Goal: Task Accomplishment & Management: Use online tool/utility

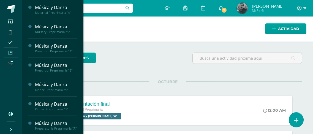
click at [7, 53] on span at bounding box center [10, 52] width 12 height 7
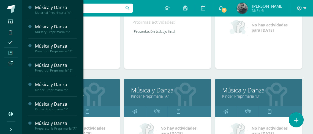
scroll to position [138, 0]
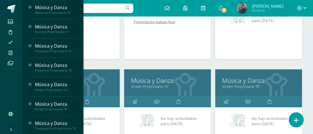
click at [105, 48] on div "Próximas actividades: Presentación final Presentación final Música y Danza Carg…" at bounding box center [76, 31] width 87 height 55
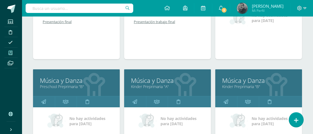
click at [8, 54] on span at bounding box center [10, 52] width 12 height 7
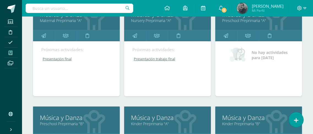
scroll to position [110, 0]
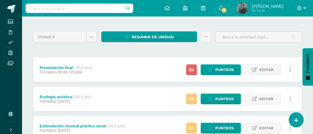
scroll to position [83, 0]
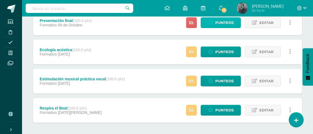
click at [213, 24] on icon at bounding box center [210, 22] width 5 height 5
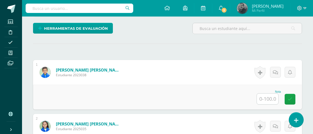
scroll to position [144, 0]
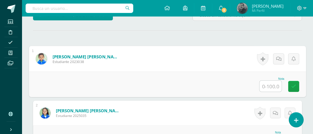
click at [265, 87] on input "text" at bounding box center [270, 86] width 22 height 11
type input "100"
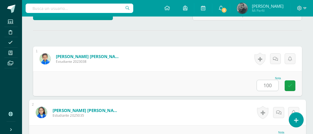
scroll to position [155, 0]
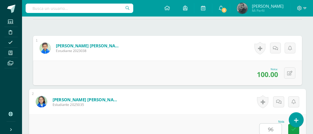
type input "96"
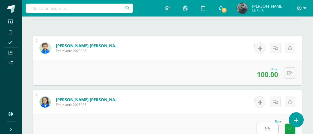
scroll to position [271, 0]
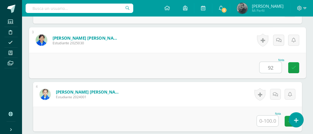
type input "92"
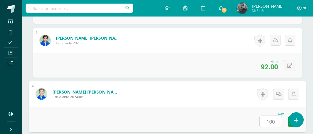
type input "100"
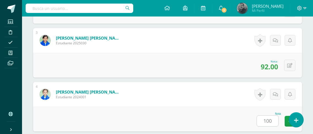
scroll to position [379, 0]
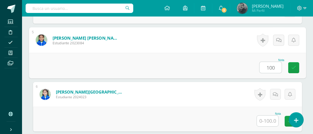
type input "100"
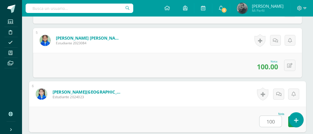
type input "100"
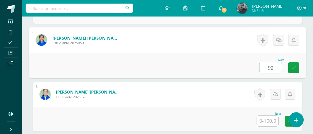
type input "92"
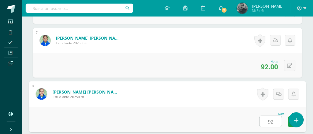
type input "92"
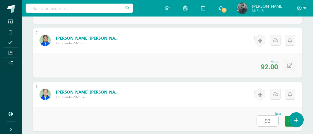
scroll to position [594, 0]
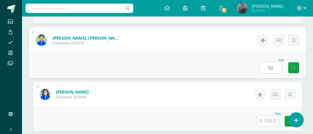
type input "92"
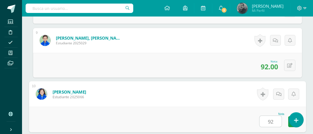
type input "92"
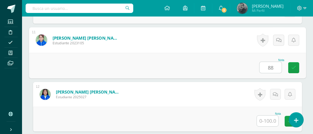
type input "88"
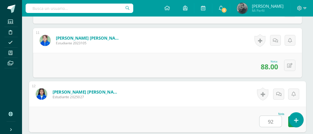
type input "92"
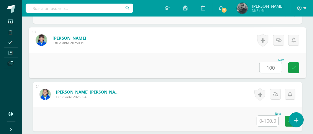
type input "100"
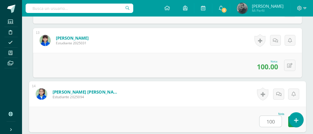
type input "100"
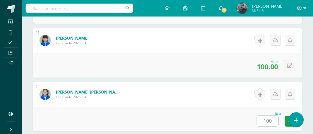
scroll to position [918, 0]
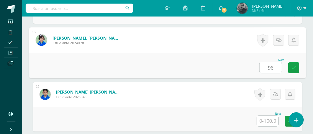
type input "96"
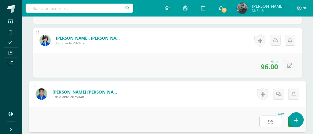
type input "96"
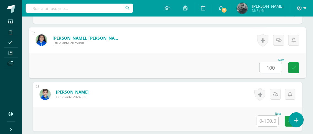
type input "100"
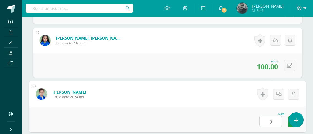
type input "96"
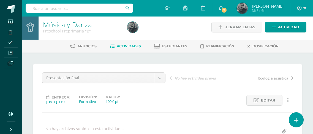
scroll to position [0, 0]
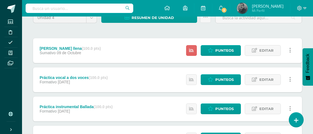
scroll to position [55, 0]
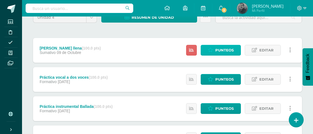
click at [233, 55] on span "Punteos" at bounding box center [224, 50] width 18 height 10
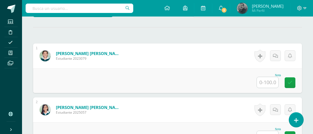
scroll to position [148, 0]
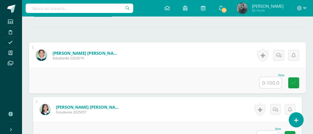
click at [264, 79] on input "text" at bounding box center [270, 82] width 22 height 11
type input "100"
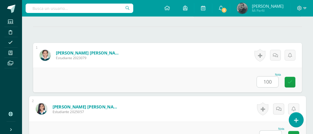
scroll to position [155, 0]
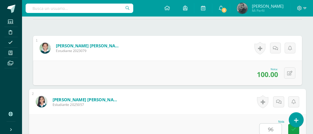
type input "96"
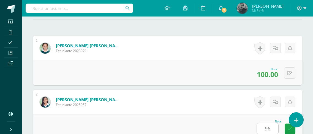
scroll to position [271, 0]
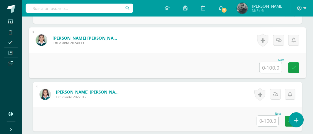
click at [266, 122] on input "text" at bounding box center [267, 121] width 21 height 11
click at [273, 71] on input "text" at bounding box center [270, 67] width 22 height 11
type input "92"
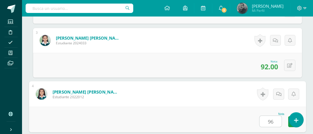
type input "96"
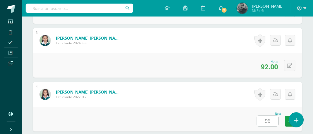
scroll to position [379, 0]
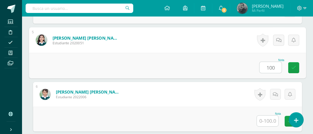
type input "100"
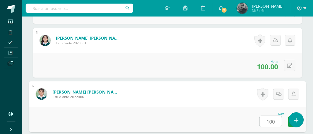
type input "100"
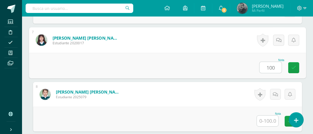
type input "100"
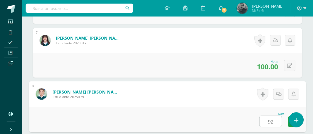
type input "92"
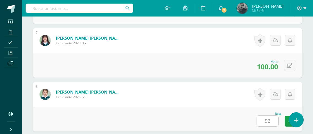
scroll to position [594, 0]
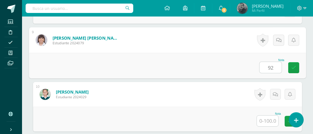
type input "92"
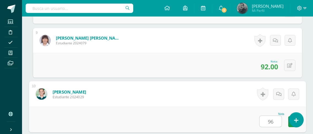
type input "96"
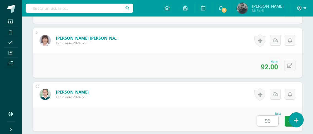
scroll to position [702, 0]
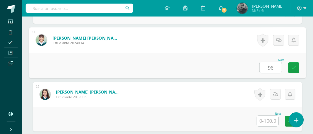
type input "96"
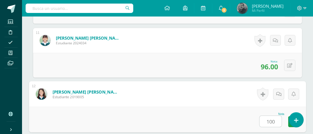
type input "100"
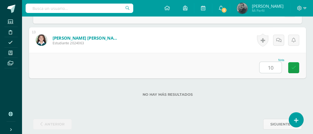
type input "100"
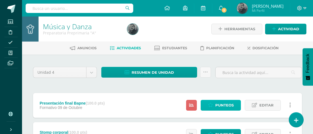
click at [213, 103] on icon at bounding box center [210, 105] width 5 height 5
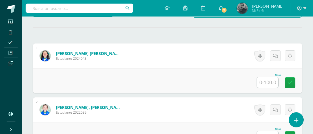
scroll to position [148, 0]
click at [269, 83] on input "text" at bounding box center [267, 82] width 21 height 11
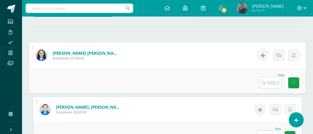
scroll to position [148, 0]
type input "92"
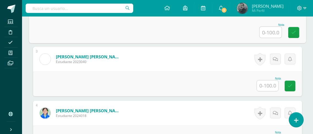
scroll to position [265, 0]
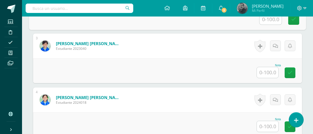
click at [268, 74] on input "text" at bounding box center [267, 72] width 21 height 11
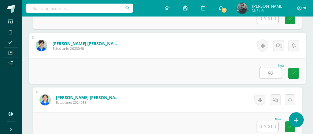
type input "92"
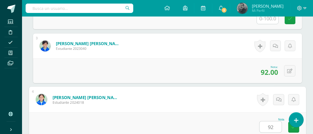
type input "92"
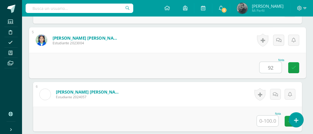
type input "92"
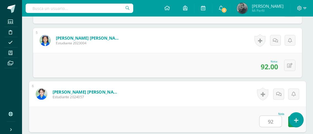
type input "92"
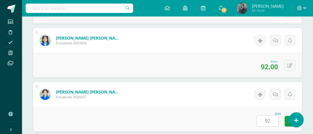
scroll to position [487, 0]
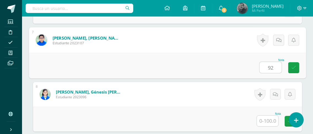
type input "92"
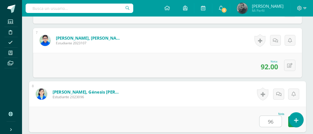
type input "96"
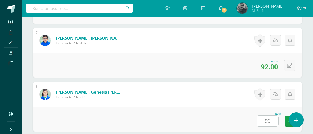
scroll to position [594, 0]
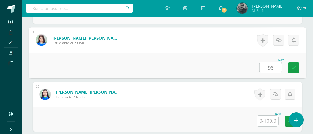
type input "96"
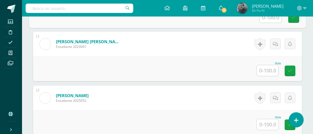
scroll to position [704, 0]
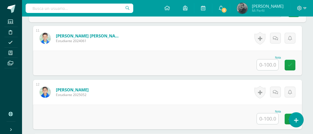
drag, startPoint x: 272, startPoint y: 64, endPoint x: 274, endPoint y: 71, distance: 7.1
click at [272, 64] on input "text" at bounding box center [267, 64] width 21 height 11
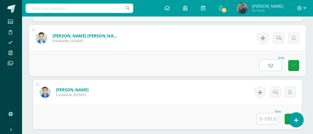
type input "92"
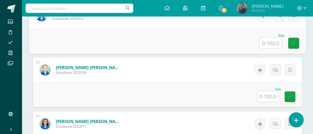
scroll to position [787, 0]
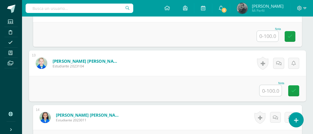
click at [274, 94] on input "text" at bounding box center [270, 90] width 22 height 11
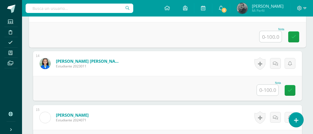
scroll to position [842, 0]
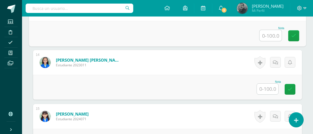
click at [275, 93] on input "text" at bounding box center [267, 89] width 21 height 11
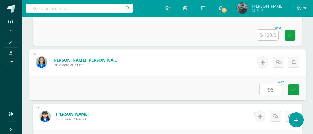
type input "96"
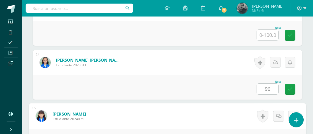
scroll to position [918, 0]
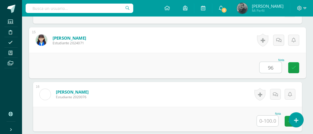
type input "96"
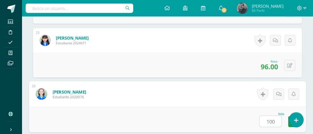
type input "100"
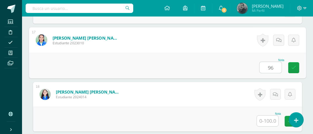
type input "96"
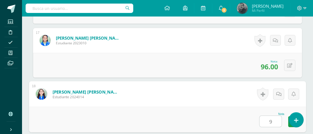
type input "96"
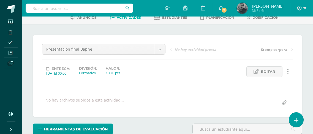
scroll to position [0, 0]
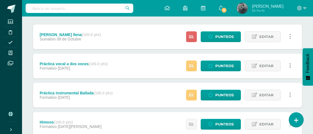
scroll to position [28, 0]
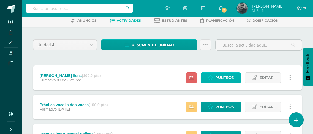
click at [218, 77] on span "Punteos" at bounding box center [224, 78] width 18 height 10
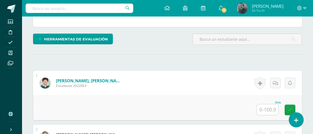
scroll to position [121, 0]
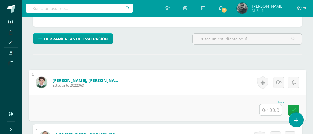
click at [270, 111] on input "text" at bounding box center [270, 109] width 22 height 11
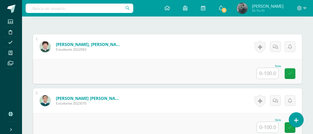
scroll to position [148, 0]
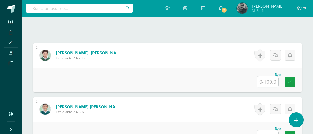
click at [265, 81] on input "text" at bounding box center [267, 81] width 21 height 11
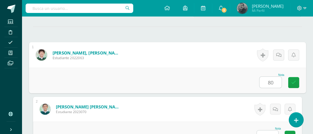
type input "80"
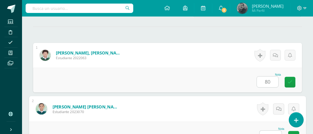
scroll to position [155, 0]
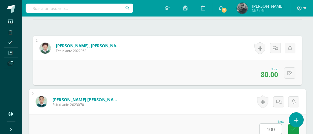
type input "100"
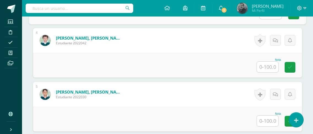
scroll to position [326, 0]
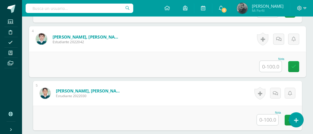
click at [272, 65] on input "text" at bounding box center [270, 66] width 22 height 11
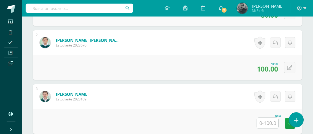
scroll to position [242, 0]
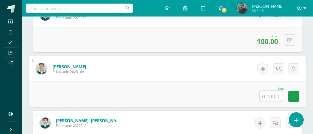
click at [264, 97] on input "text" at bounding box center [270, 95] width 22 height 11
type input "92"
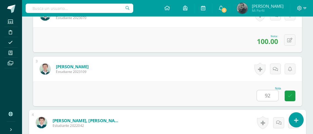
scroll to position [325, 0]
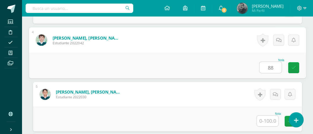
type input "88"
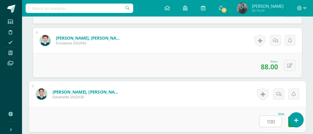
type input "100"
click at [271, 120] on input "text" at bounding box center [270, 121] width 22 height 11
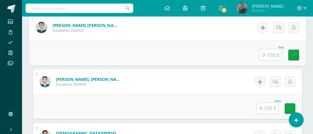
scroll to position [515, 0]
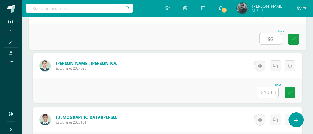
type input "92"
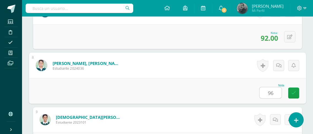
type input "96"
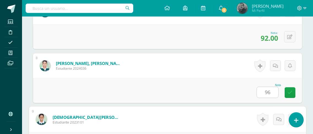
scroll to position [594, 0]
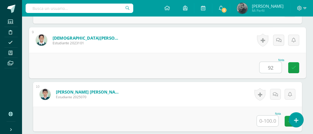
type input "92"
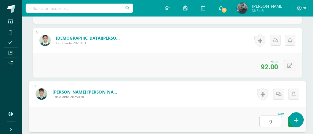
type input "92"
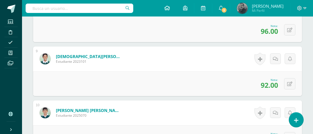
scroll to position [567, 0]
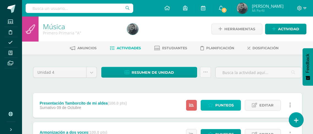
click at [213, 106] on icon at bounding box center [210, 105] width 5 height 5
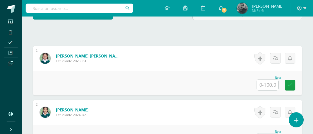
scroll to position [146, 0]
click at [260, 85] on input "text" at bounding box center [267, 84] width 21 height 11
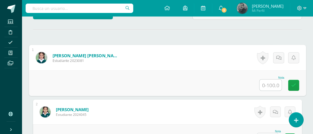
scroll to position [146, 0]
type input "92"
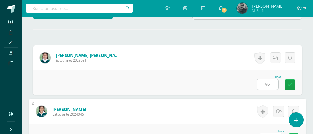
scroll to position [155, 0]
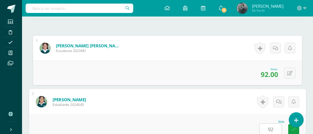
type input "92"
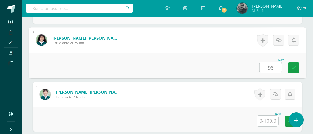
type input "96"
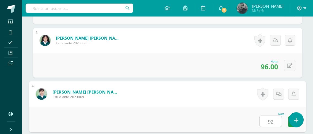
type input "92"
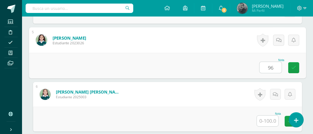
type input "96"
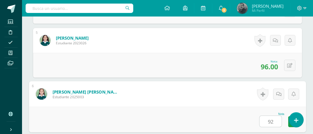
type input "92"
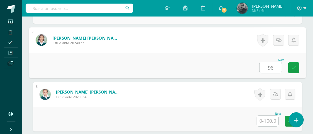
type input "96"
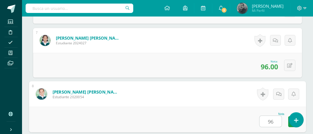
type input "96"
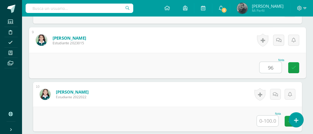
type input "96"
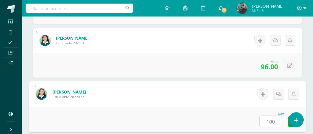
type input "100"
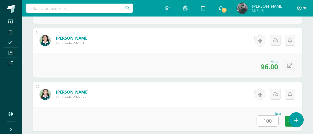
scroll to position [702, 0]
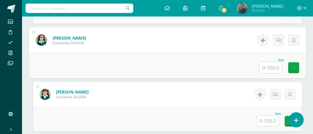
drag, startPoint x: 270, startPoint y: 68, endPoint x: 278, endPoint y: 86, distance: 19.4
click at [271, 68] on input "text" at bounding box center [270, 67] width 22 height 11
type input "96"
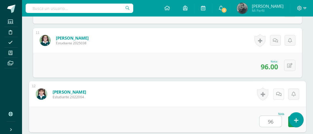
type input "96"
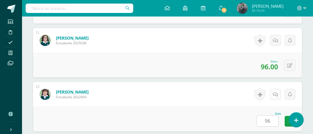
scroll to position [810, 0]
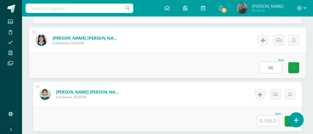
type input "96"
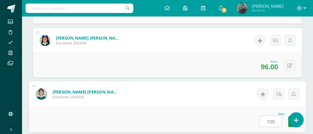
type input "100"
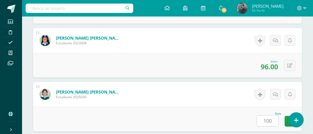
scroll to position [918, 0]
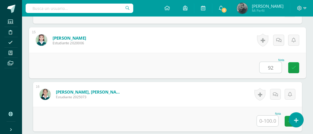
type input "92"
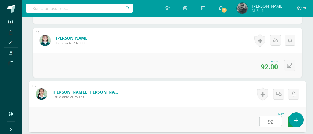
type input "92"
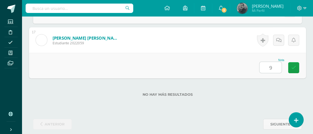
type input "92"
